Goal: Task Accomplishment & Management: Use online tool/utility

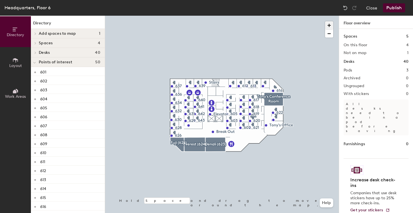
click at [327, 24] on span "button" at bounding box center [329, 25] width 8 height 8
click at [321, 16] on div at bounding box center [222, 16] width 234 height 0
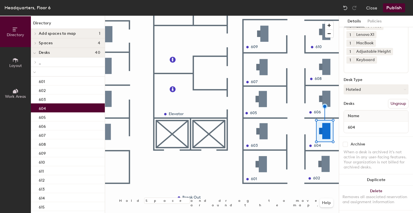
scroll to position [71, 0]
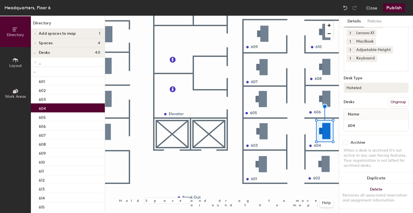
click at [365, 87] on button "Hoteled" at bounding box center [375, 88] width 65 height 10
click at [365, 104] on div "Assigned" at bounding box center [372, 105] width 56 height 8
click at [365, 104] on div "Desks Ungroup" at bounding box center [375, 102] width 65 height 10
click at [397, 6] on button "Publish" at bounding box center [394, 7] width 22 height 9
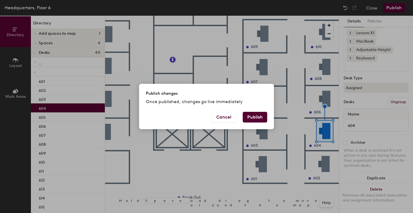
click at [248, 118] on button "Publish" at bounding box center [255, 117] width 24 height 11
